Goal: Task Accomplishment & Management: Manage account settings

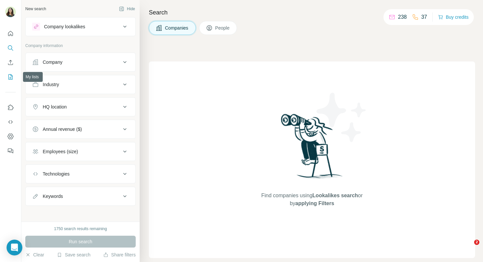
click at [13, 79] on icon "My lists" at bounding box center [10, 77] width 7 height 7
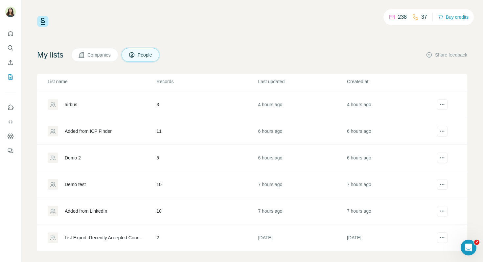
scroll to position [5, 0]
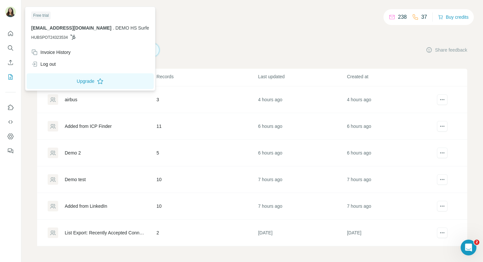
click at [11, 14] on img at bounding box center [10, 12] width 11 height 11
click at [62, 66] on div "Log out" at bounding box center [90, 64] width 126 height 12
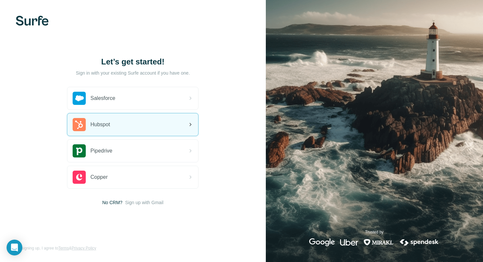
click at [152, 127] on div "Hubspot" at bounding box center [132, 124] width 131 height 22
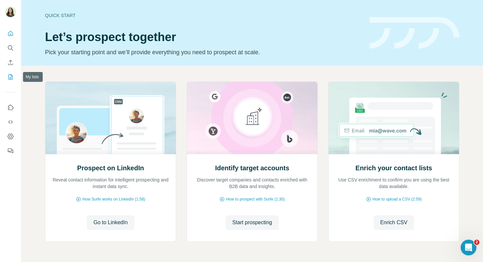
click at [10, 82] on button "My lists" at bounding box center [10, 77] width 11 height 12
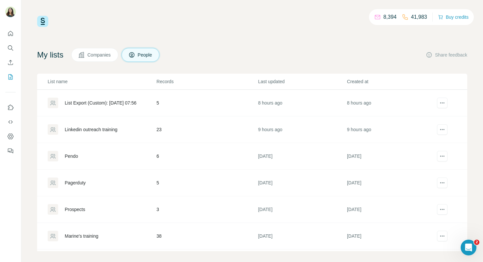
click at [107, 131] on div "Linkedin outreach training" at bounding box center [91, 129] width 53 height 7
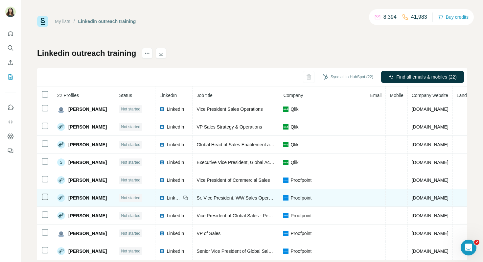
scroll to position [14, 0]
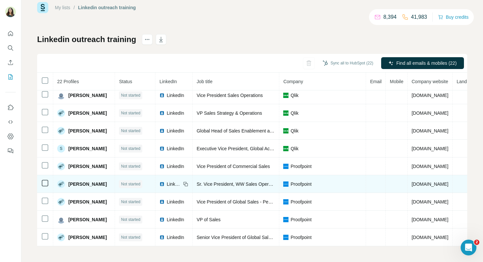
click at [159, 184] on img at bounding box center [161, 183] width 5 height 5
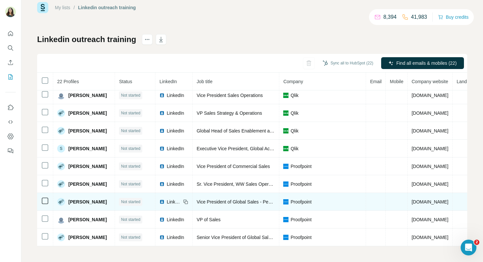
click at [159, 202] on img at bounding box center [161, 201] width 5 height 5
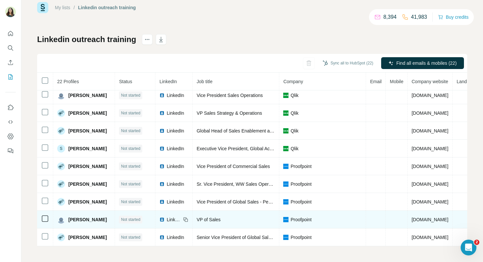
click at [164, 219] on div "LinkedIn" at bounding box center [170, 219] width 22 height 7
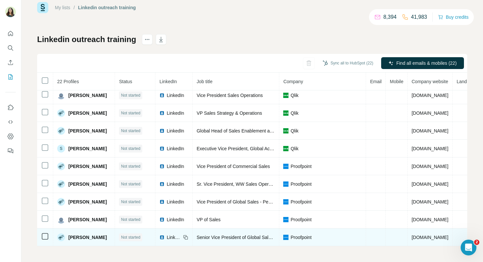
click at [160, 237] on img at bounding box center [161, 237] width 5 height 5
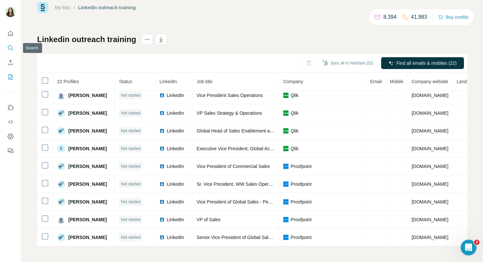
click at [11, 50] on icon "Search" at bounding box center [10, 48] width 7 height 7
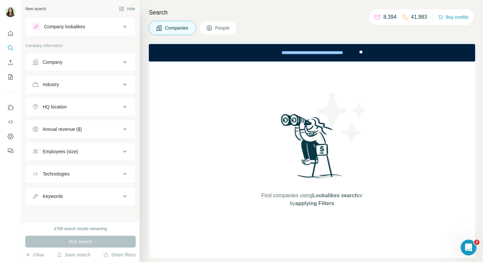
click at [75, 60] on div "Company" at bounding box center [76, 62] width 89 height 7
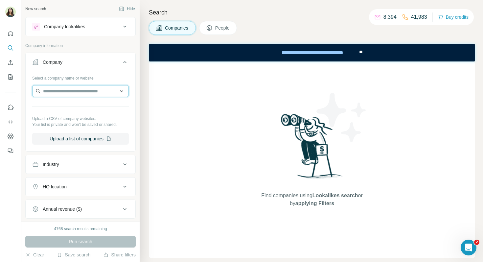
click at [76, 93] on input "text" at bounding box center [80, 91] width 97 height 12
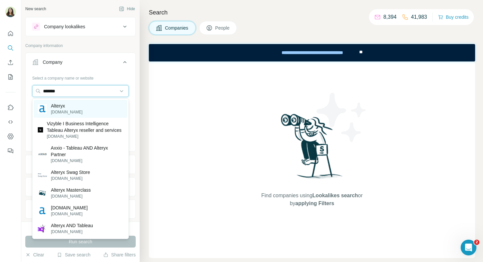
type input "*******"
click at [85, 104] on div "Alteryx [DOMAIN_NAME]" at bounding box center [80, 109] width 93 height 18
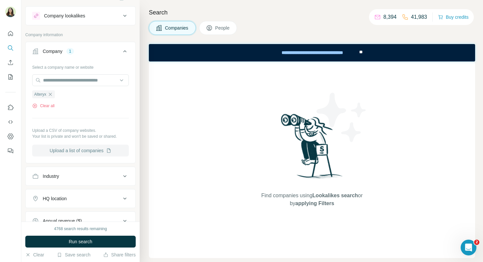
scroll to position [20, 0]
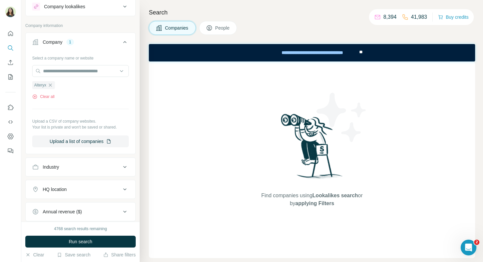
click at [80, 238] on span "Run search" at bounding box center [81, 241] width 24 height 7
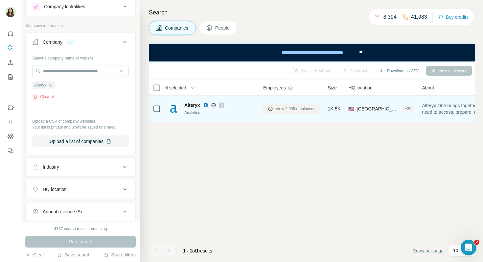
click at [282, 108] on span "View 2,099 employees" at bounding box center [296, 109] width 40 height 6
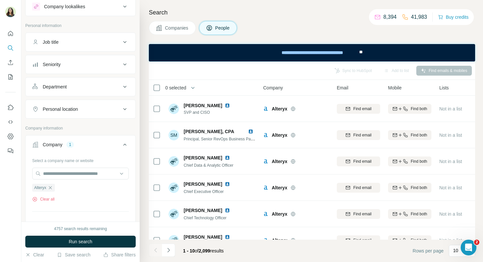
scroll to position [17, 0]
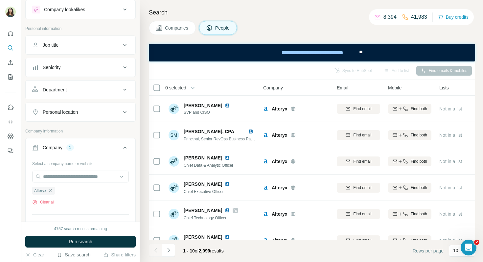
click at [75, 254] on button "Save search" at bounding box center [74, 254] width 34 height 7
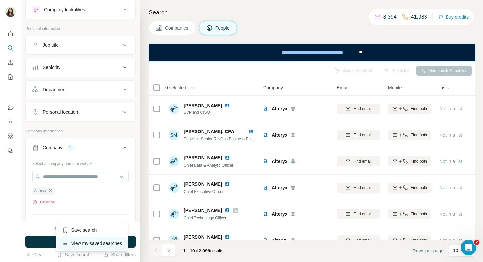
click at [103, 237] on div "View my saved searches" at bounding box center [91, 242] width 69 height 13
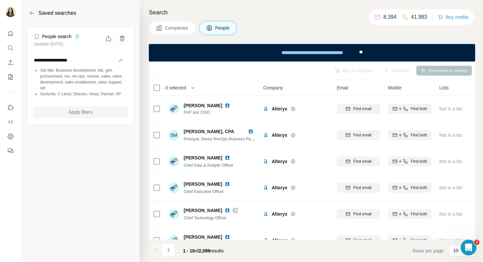
click at [92, 113] on span "Apply filters" at bounding box center [81, 112] width 24 height 7
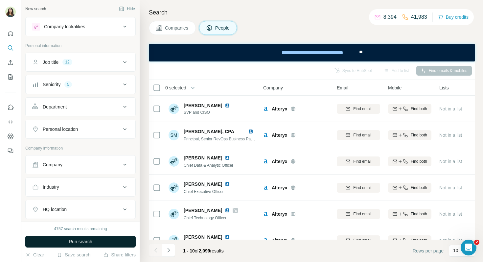
click at [70, 240] on span "Run search" at bounding box center [81, 241] width 24 height 7
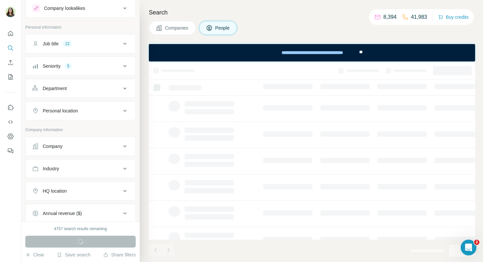
scroll to position [26, 0]
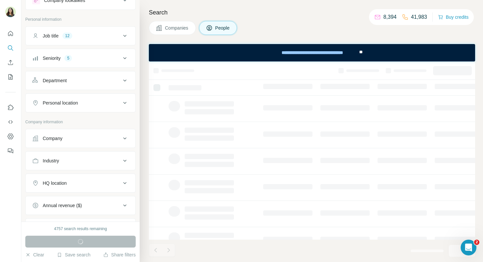
click at [83, 142] on button "Company" at bounding box center [81, 138] width 110 height 16
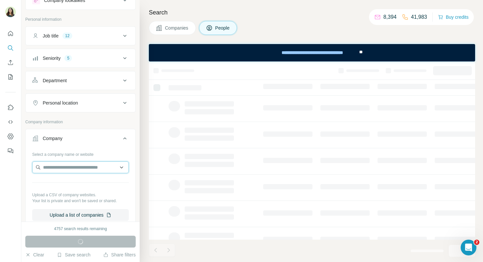
click at [81, 164] on input "text" at bounding box center [80, 167] width 97 height 12
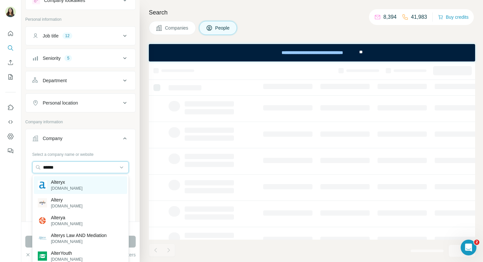
type input "******"
click at [68, 184] on p "Alteryx" at bounding box center [67, 182] width 32 height 7
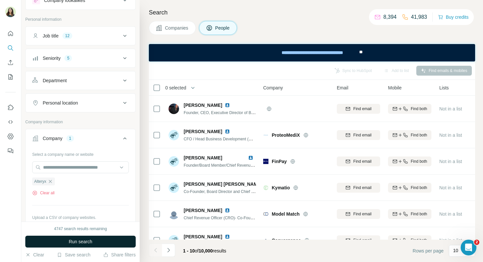
click at [96, 247] on button "Run search" at bounding box center [80, 242] width 110 height 12
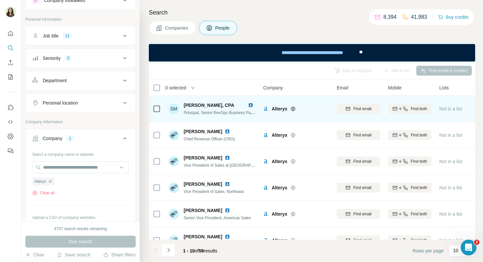
click at [252, 105] on img at bounding box center [250, 104] width 5 height 5
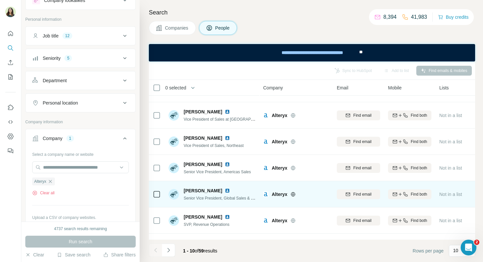
scroll to position [47, 0]
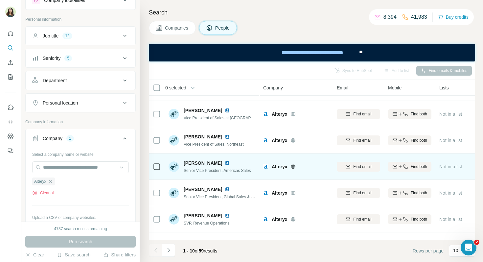
click at [225, 164] on img at bounding box center [227, 162] width 5 height 5
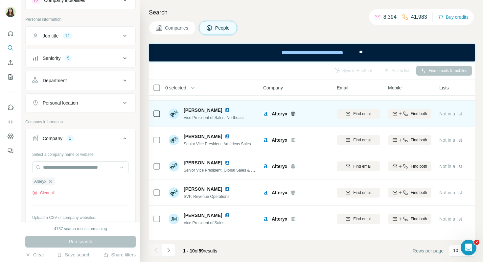
scroll to position [75, 0]
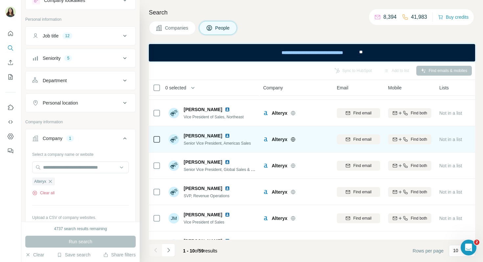
click at [225, 138] on img at bounding box center [227, 135] width 5 height 5
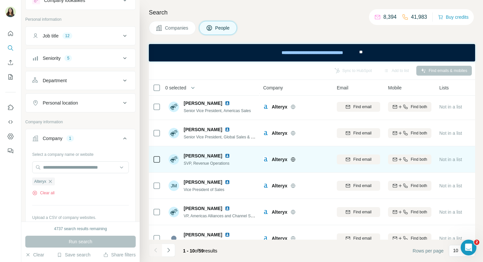
scroll to position [115, 0]
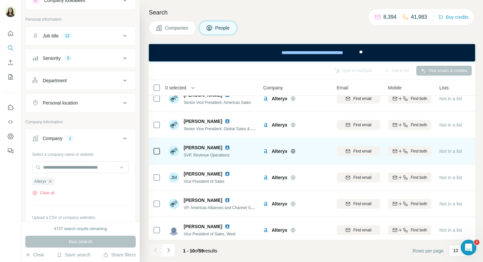
click at [225, 147] on img at bounding box center [227, 147] width 5 height 5
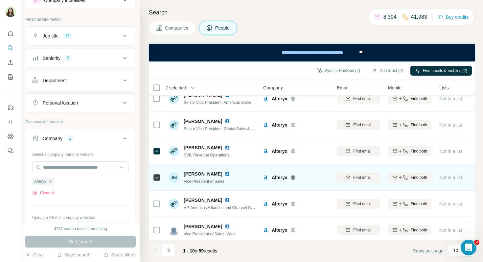
scroll to position [119, 0]
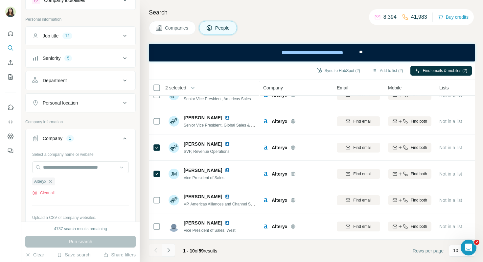
click at [168, 251] on icon "Navigate to next page" at bounding box center [168, 250] width 7 height 7
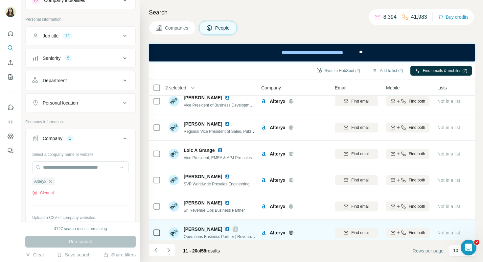
scroll to position [0, 2]
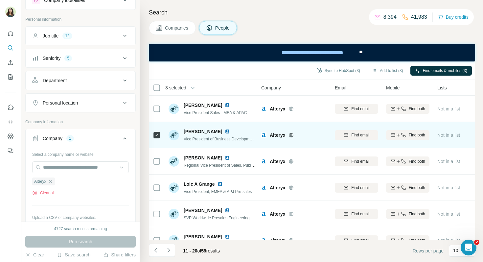
click at [225, 131] on img at bounding box center [227, 131] width 5 height 5
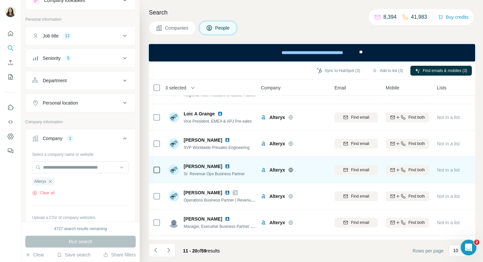
scroll to position [71, 2]
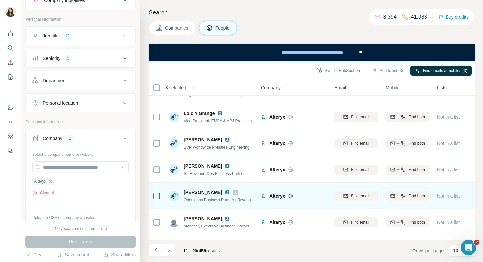
click at [225, 192] on img at bounding box center [227, 192] width 5 height 5
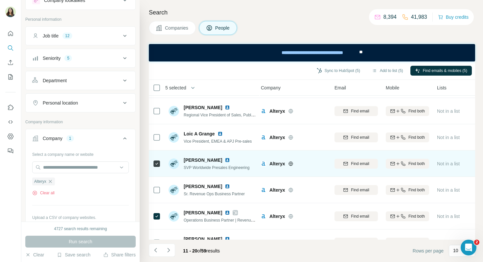
scroll to position [119, 2]
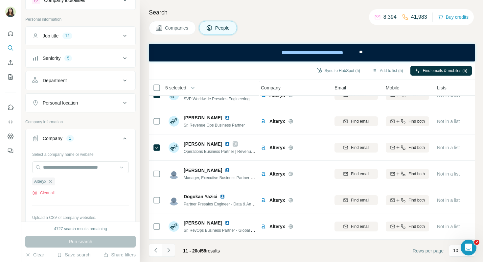
click at [170, 256] on button "Navigate to next page" at bounding box center [168, 249] width 13 height 13
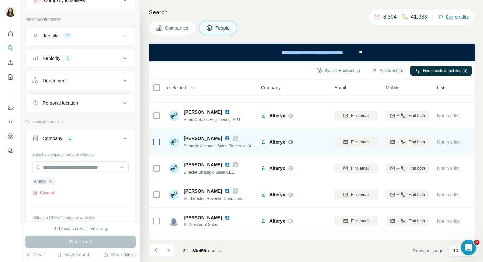
scroll to position [55, 2]
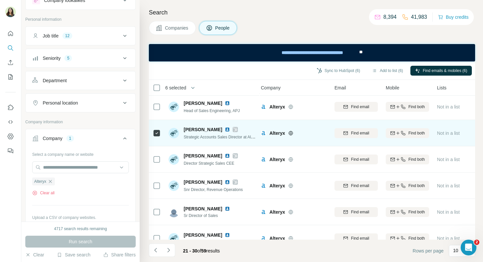
click at [225, 129] on img at bounding box center [227, 129] width 5 height 5
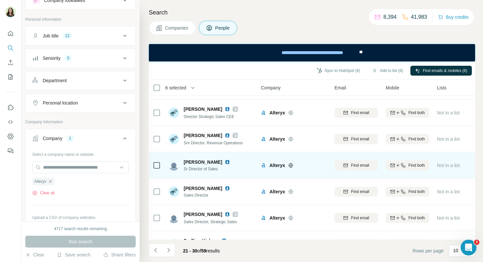
scroll to position [101, 2]
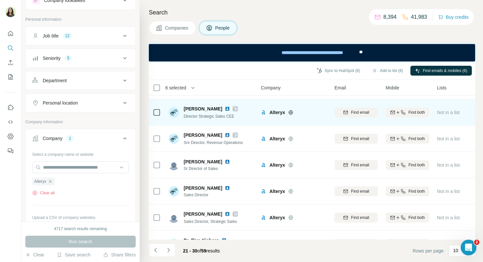
click at [230, 110] on img at bounding box center [227, 108] width 5 height 5
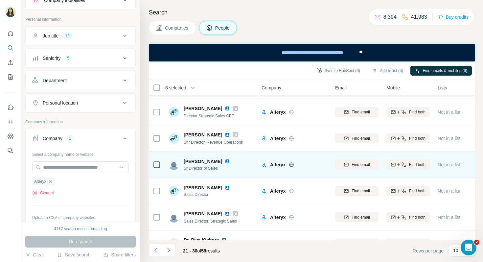
scroll to position [105, 2]
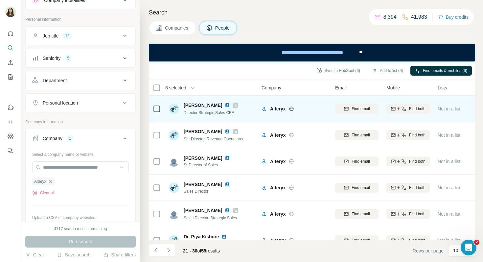
click at [230, 105] on img at bounding box center [227, 104] width 5 height 5
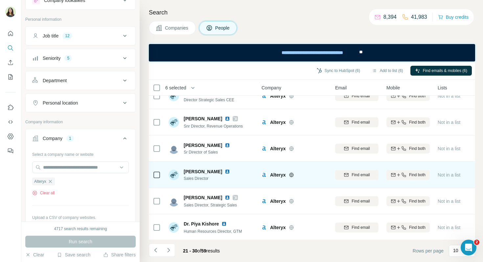
scroll to position [119, 2]
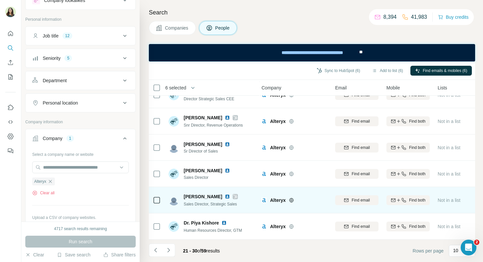
click at [225, 195] on img at bounding box center [227, 196] width 5 height 5
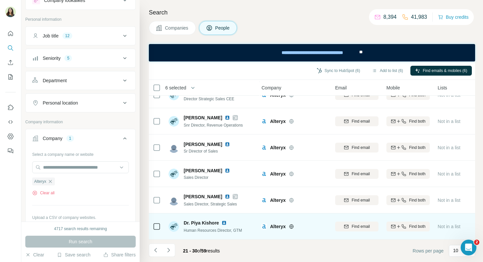
click at [225, 223] on img at bounding box center [223, 222] width 5 height 5
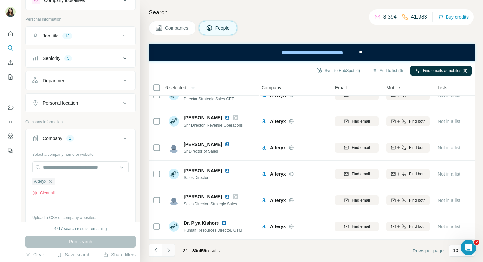
click at [170, 249] on icon "Navigate to next page" at bounding box center [168, 250] width 7 height 7
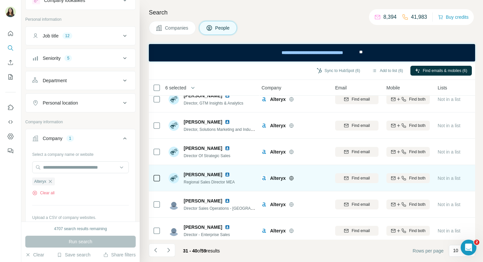
scroll to position [12, 2]
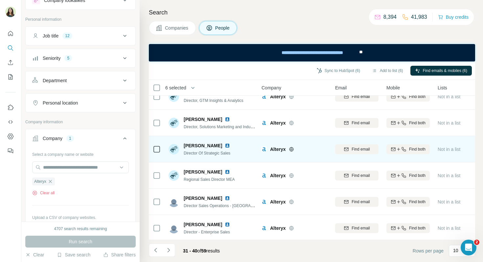
click at [225, 146] on img at bounding box center [227, 145] width 5 height 5
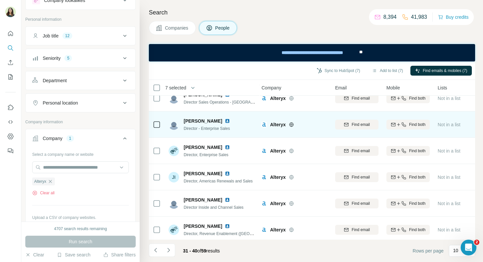
scroll to position [119, 2]
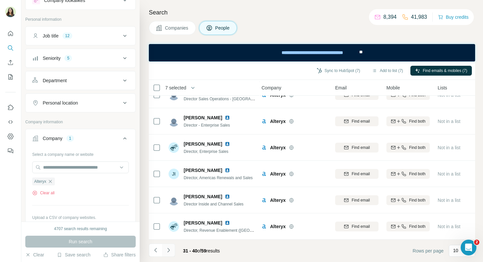
click at [167, 254] on button "Navigate to next page" at bounding box center [168, 249] width 13 height 13
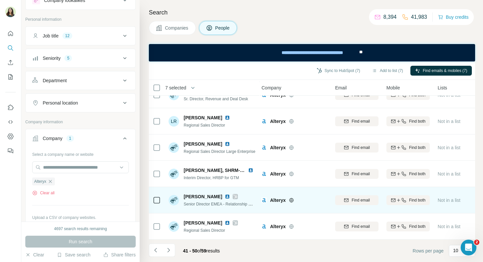
scroll to position [66, 0]
click at [225, 195] on img at bounding box center [227, 196] width 5 height 5
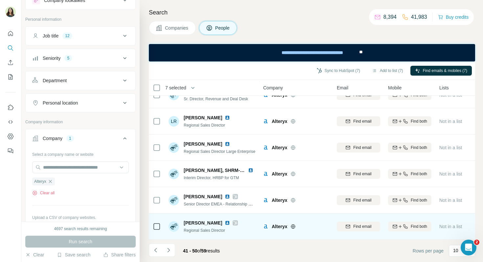
scroll to position [71, 0]
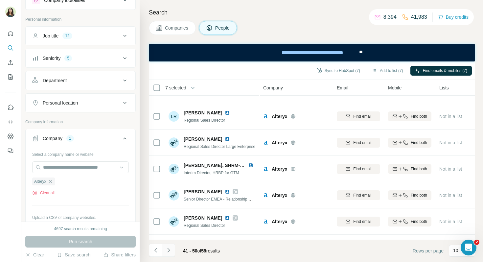
click at [166, 252] on icon "Navigate to next page" at bounding box center [168, 250] width 7 height 7
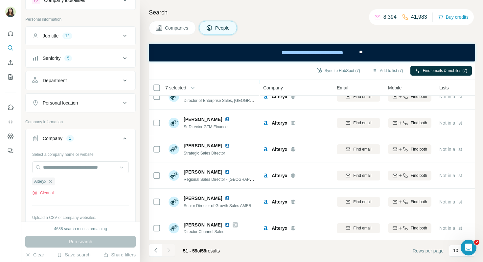
scroll to position [93, 0]
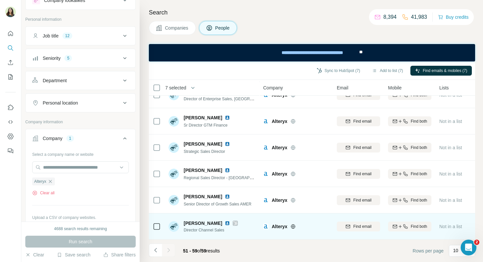
click at [225, 222] on img at bounding box center [227, 222] width 5 height 5
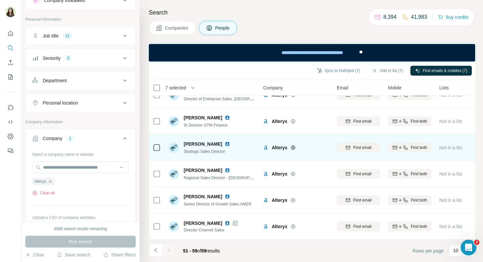
scroll to position [0, 0]
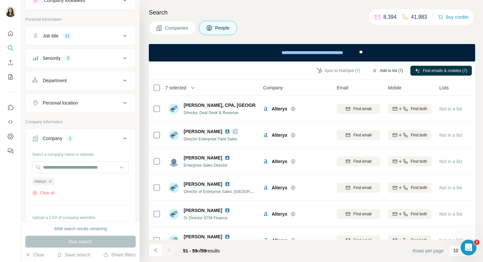
click at [384, 69] on button "Add to list (7)" at bounding box center [387, 71] width 40 height 10
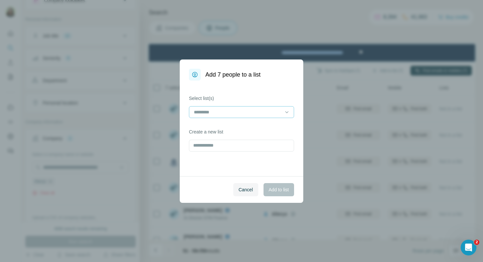
click at [254, 112] on input at bounding box center [237, 111] width 89 height 7
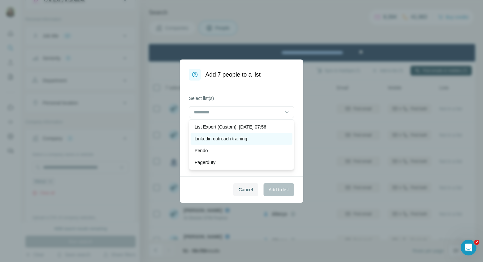
click at [236, 139] on p "Linkedin outreach training" at bounding box center [220, 138] width 53 height 7
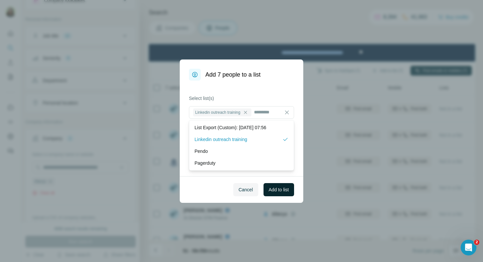
click at [276, 187] on span "Add to list" at bounding box center [279, 189] width 20 height 7
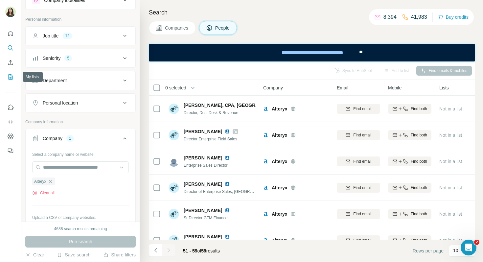
click at [10, 80] on button "My lists" at bounding box center [10, 77] width 11 height 12
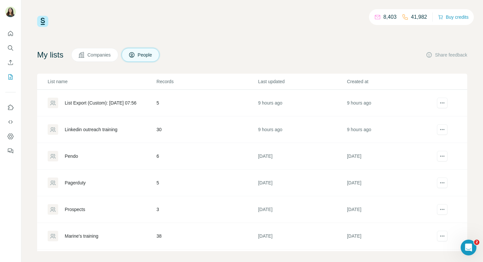
scroll to position [4, 0]
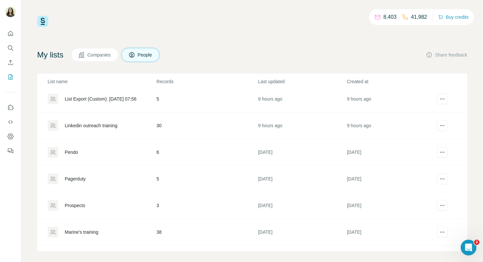
click at [101, 128] on div "Linkedin outreach training" at bounding box center [91, 125] width 53 height 7
